Goal: Task Accomplishment & Management: Use online tool/utility

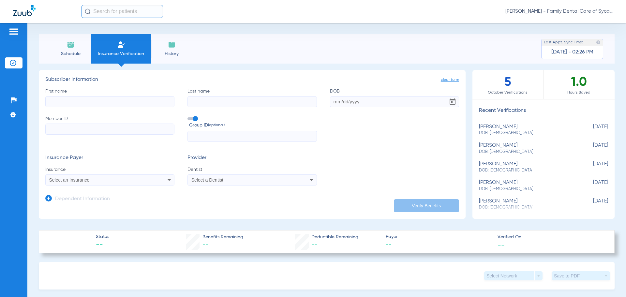
click at [119, 103] on input "First name" at bounding box center [109, 101] width 129 height 11
type input "[PERSON_NAME]"
click at [213, 100] on input "Last name" at bounding box center [251, 101] width 129 height 11
type input "[PERSON_NAME]"
click at [331, 99] on input "DOB" at bounding box center [394, 101] width 129 height 11
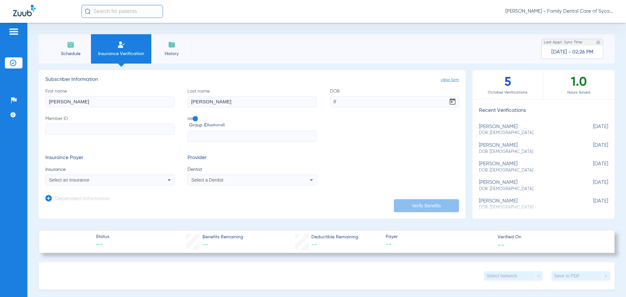
type input "/"
type input "[DATE]"
click at [128, 130] on input "Member ID" at bounding box center [109, 128] width 129 height 11
paste input "08076921131"
type input "08076921131"
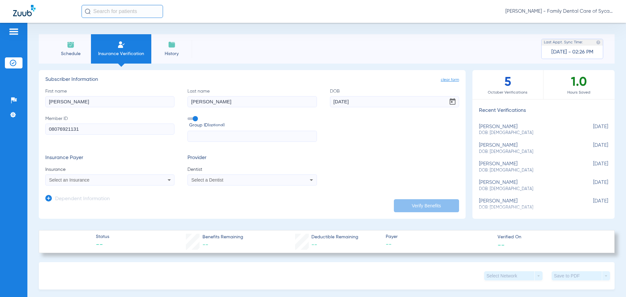
click at [170, 181] on icon at bounding box center [169, 180] width 8 height 8
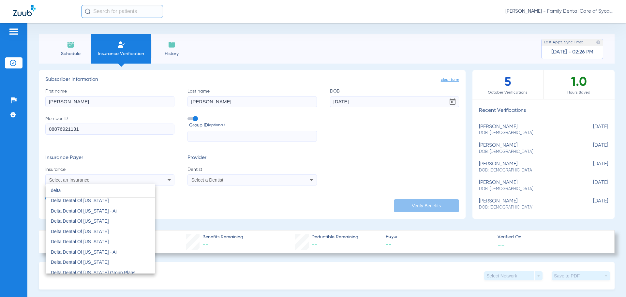
scroll to position [261, 0]
type input "delta"
click at [97, 233] on mat-option "Delta Dental Of [US_STATE]" at bounding box center [100, 229] width 109 height 10
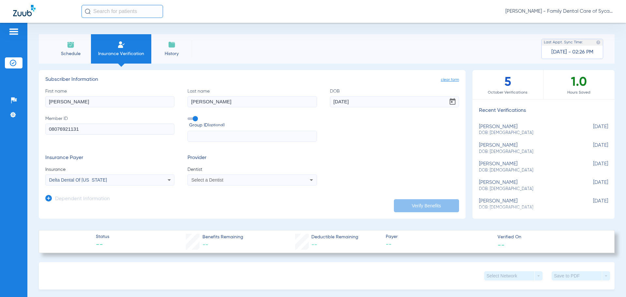
click at [305, 180] on div "Select a Dentist" at bounding box center [252, 180] width 128 height 8
type input "tej"
click at [230, 199] on mat-option "[PERSON_NAME] 1457918716" at bounding box center [241, 202] width 109 height 10
click at [424, 201] on button "Verify Benefits" at bounding box center [426, 205] width 65 height 13
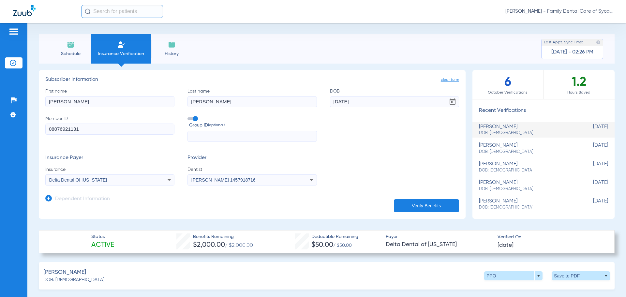
scroll to position [33, 0]
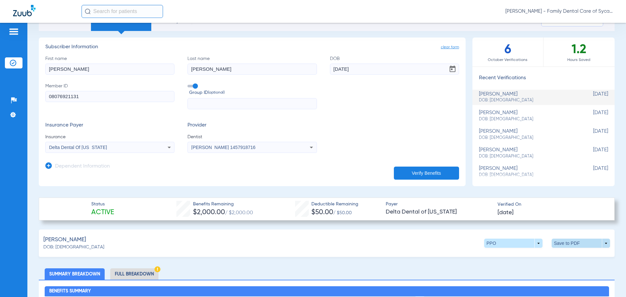
click at [578, 243] on span at bounding box center [581, 243] width 16 height 16
click at [514, 256] on span "Save to PDF" at bounding box center [527, 255] width 26 height 5
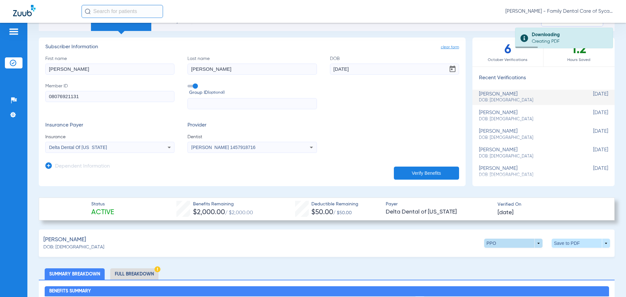
click at [505, 243] on span at bounding box center [513, 243] width 16 height 16
click at [498, 269] on span "Premier" at bounding box center [499, 268] width 30 height 5
click at [576, 240] on span at bounding box center [581, 243] width 16 height 16
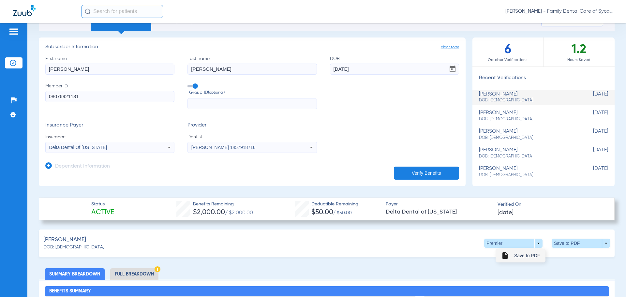
click at [526, 257] on span "Save to PDF" at bounding box center [527, 255] width 26 height 5
